Goal: Entertainment & Leisure: Consume media (video, audio)

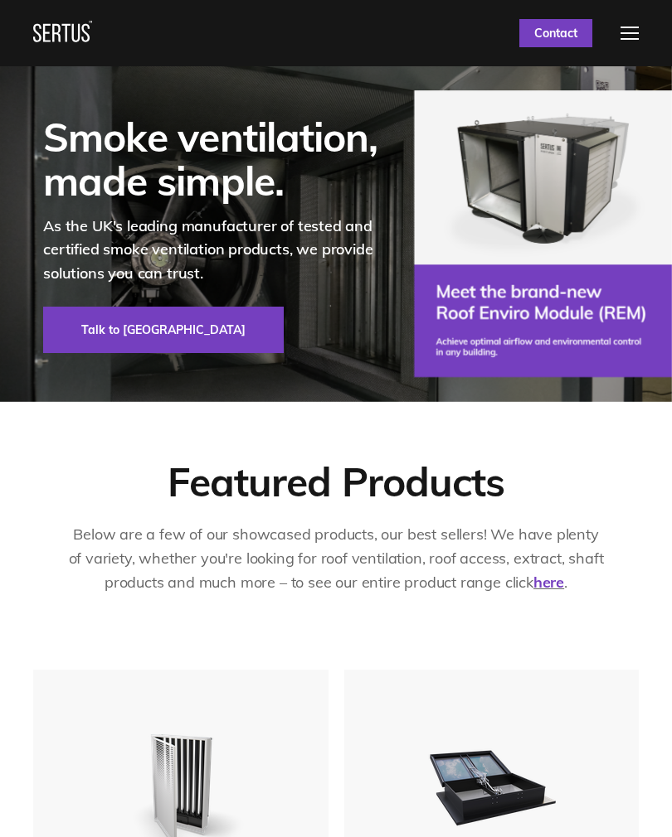
click at [629, 38] on div at bounding box center [629, 33] width 18 height 13
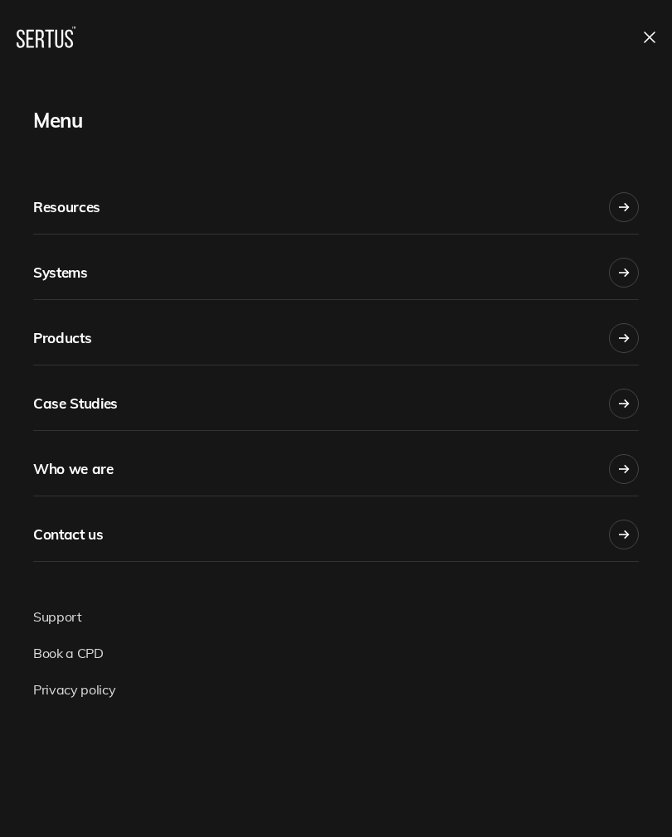
click at [625, 464] on icon at bounding box center [623, 469] width 11 height 12
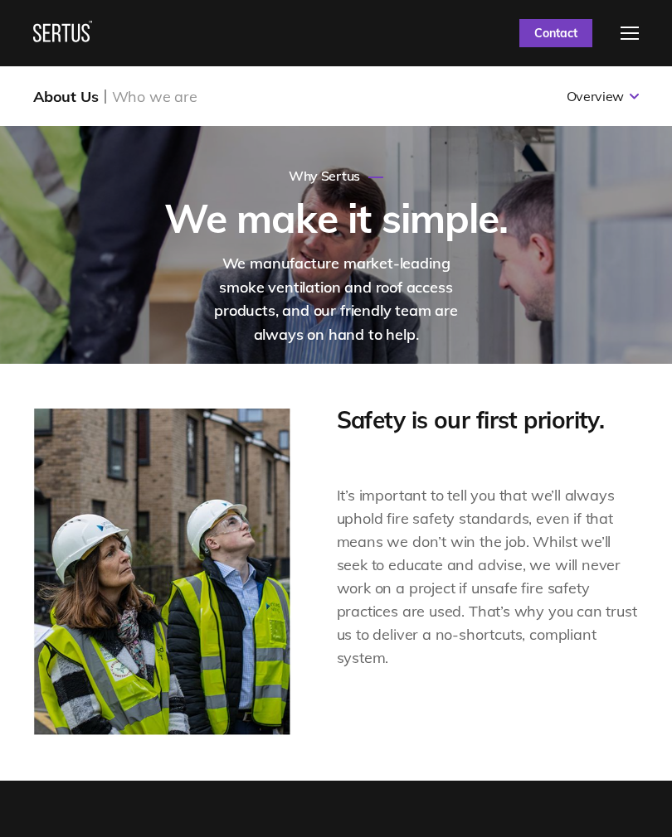
click at [631, 37] on div at bounding box center [629, 33] width 18 height 13
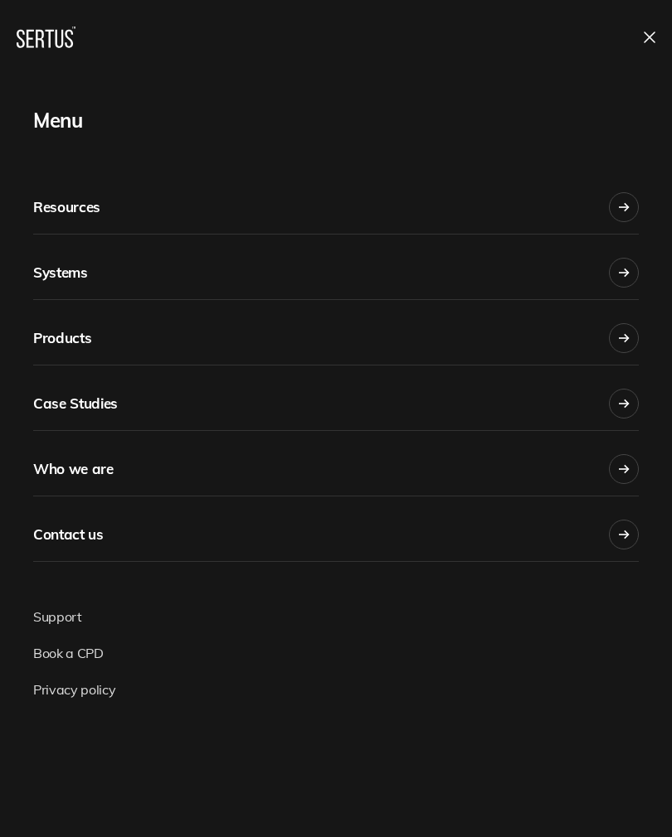
click at [634, 210] on div at bounding box center [623, 207] width 30 height 30
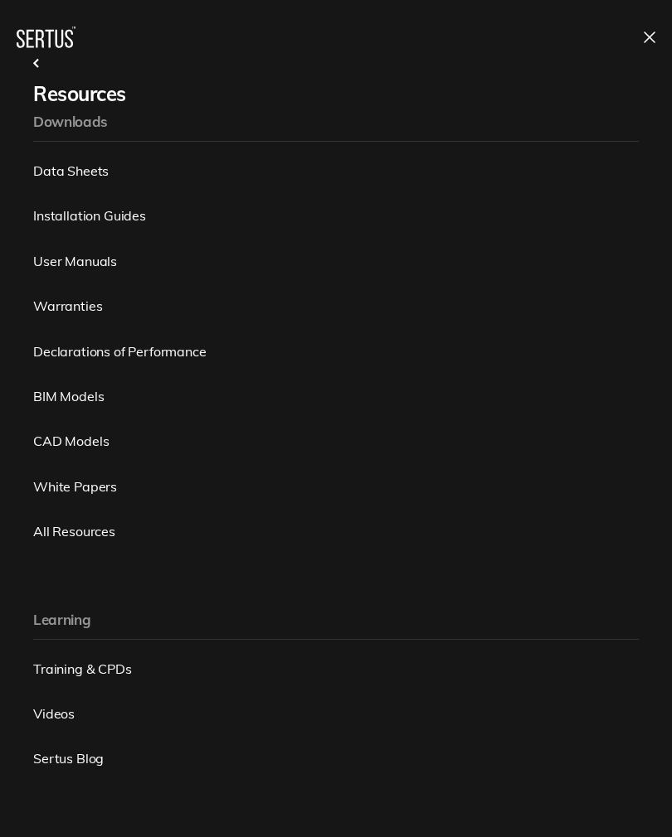
scroll to position [51, 0]
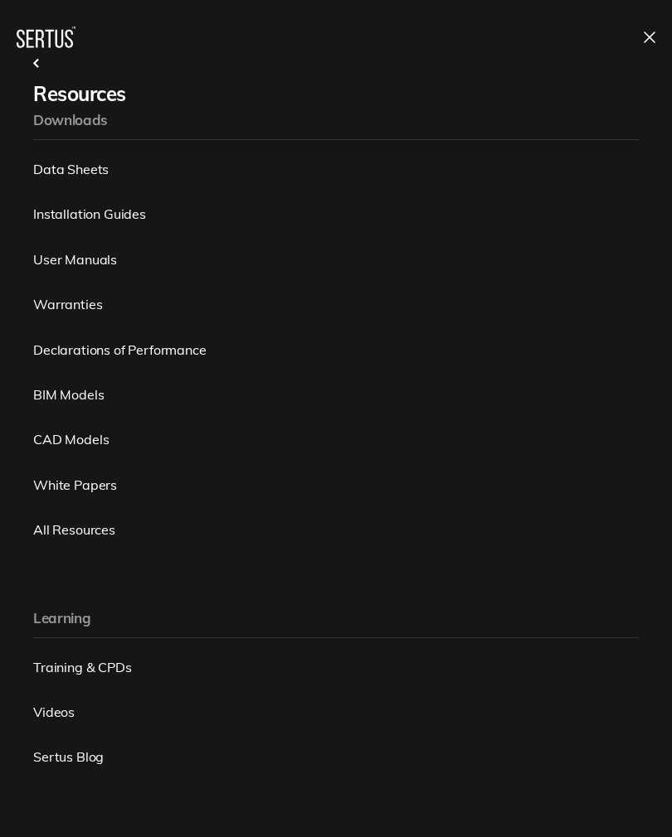
click at [66, 710] on link "Videos" at bounding box center [335, 712] width 605 height 18
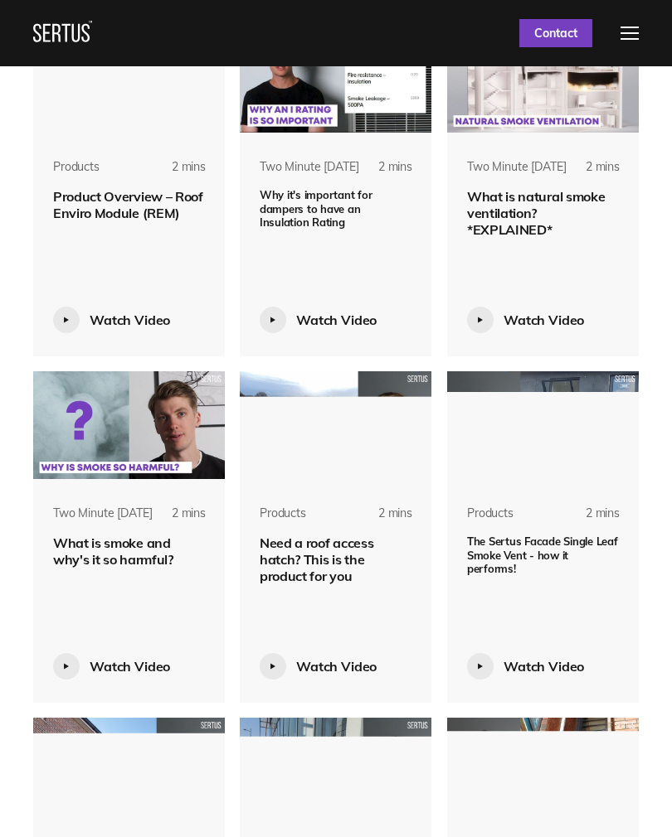
scroll to position [2146, 0]
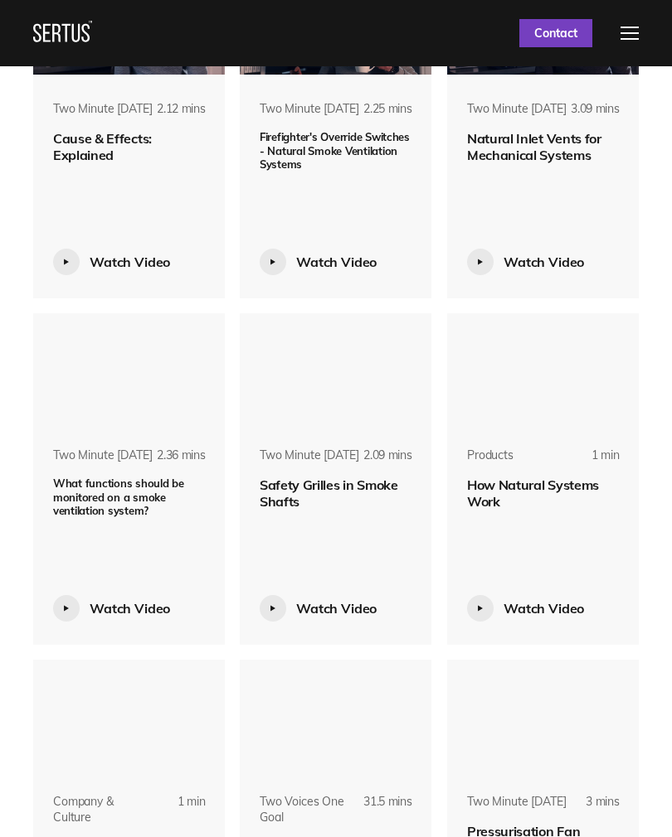
scroll to position [9842, 0]
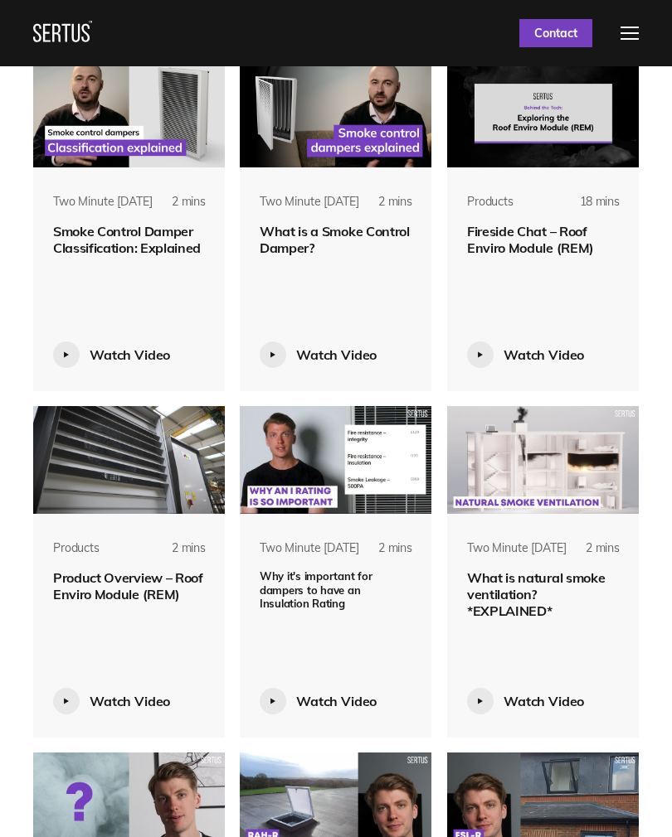
scroll to position [1761, 0]
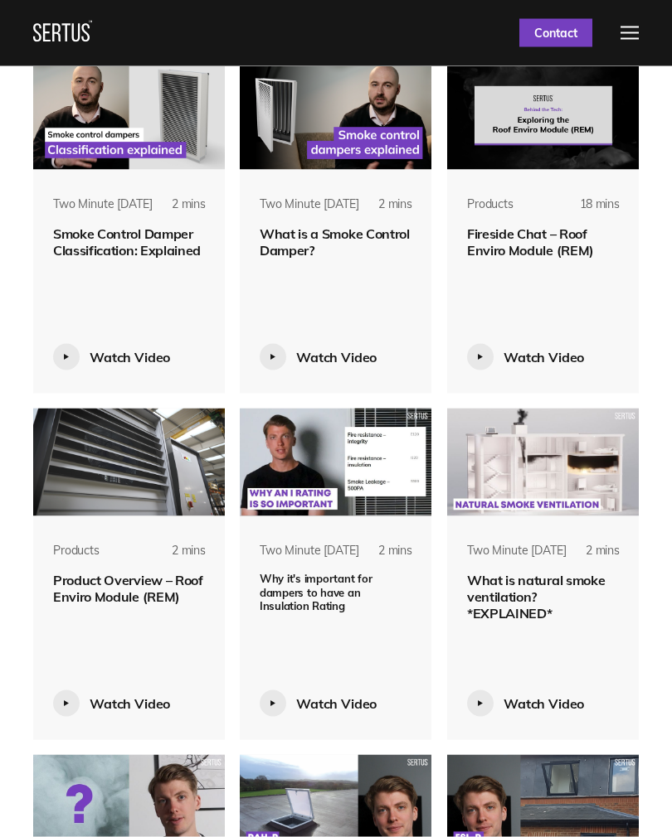
click at [555, 457] on img at bounding box center [543, 463] width 192 height 108
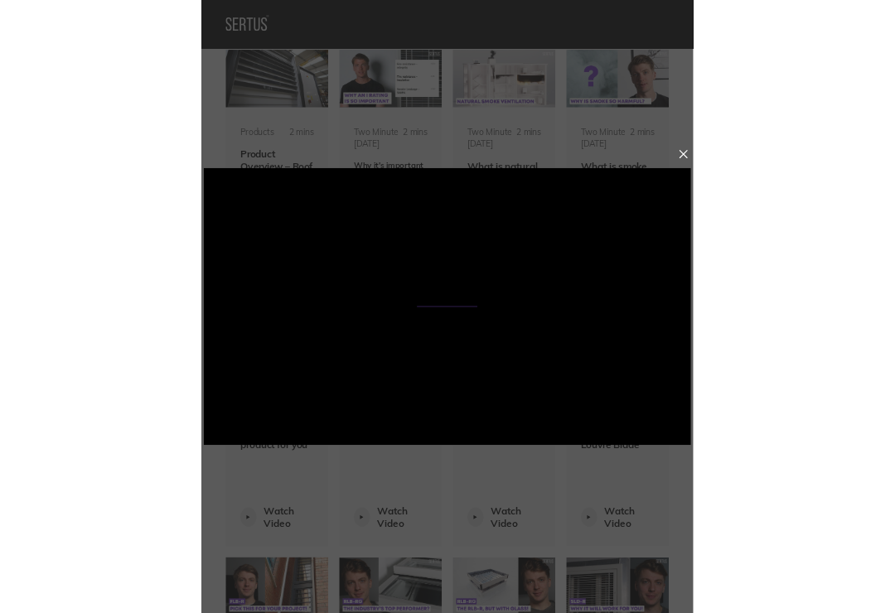
scroll to position [1874, 0]
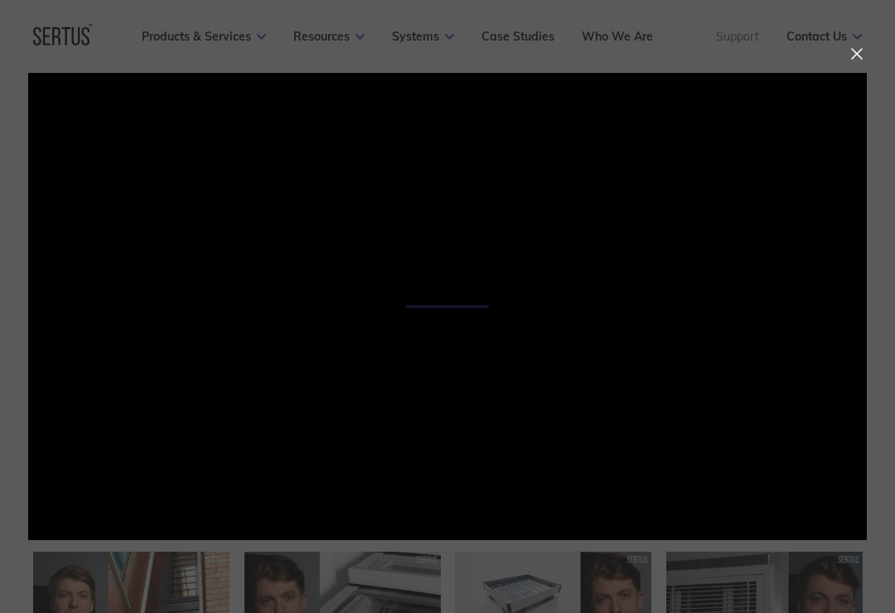
scroll to position [8, 8]
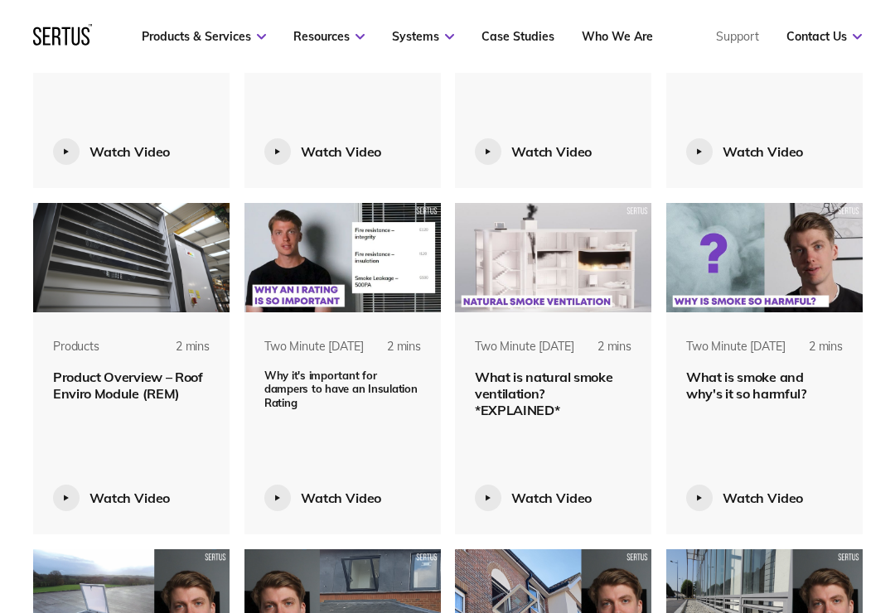
scroll to position [1539, 0]
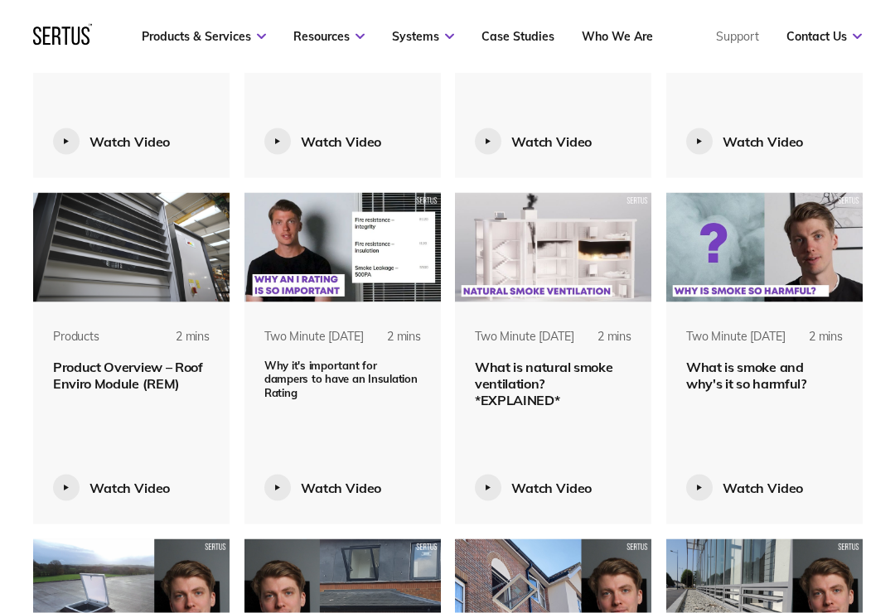
click at [514, 409] on span "What is natural smoke ventilation? *EXPLAINED*" at bounding box center [544, 384] width 138 height 50
click at [541, 408] on span "What is natural smoke ventilation? *EXPLAINED*" at bounding box center [544, 383] width 138 height 50
click at [555, 263] on img at bounding box center [553, 246] width 196 height 109
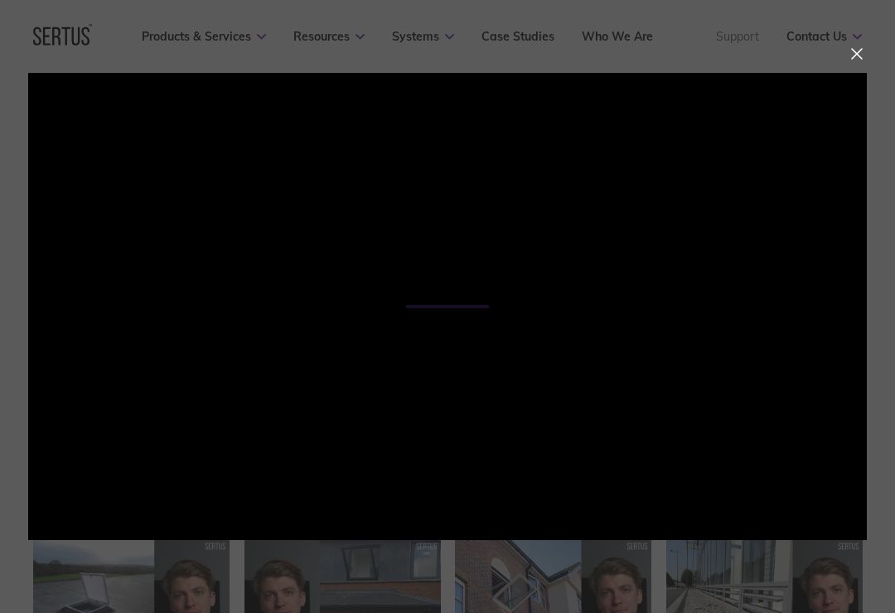
click at [671, 57] on div at bounding box center [857, 54] width 12 height 12
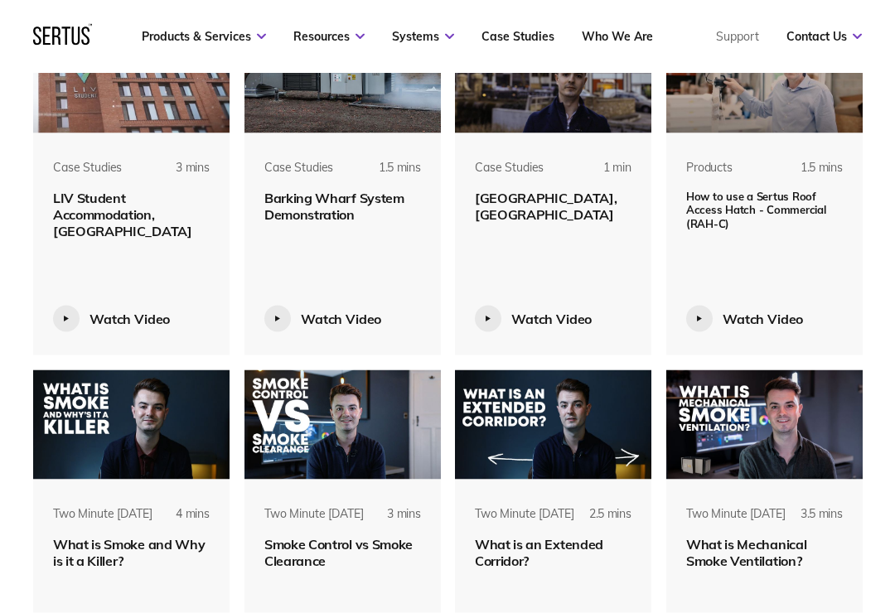
scroll to position [4135, 0]
click at [313, 123] on img at bounding box center [343, 77] width 196 height 109
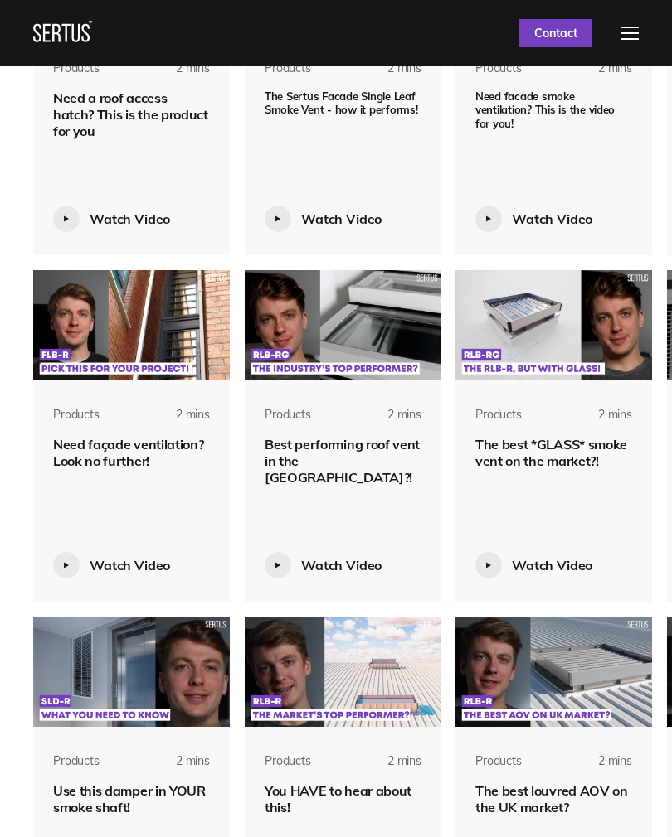
scroll to position [2245, 0]
